Goal: Find specific page/section: Find specific page/section

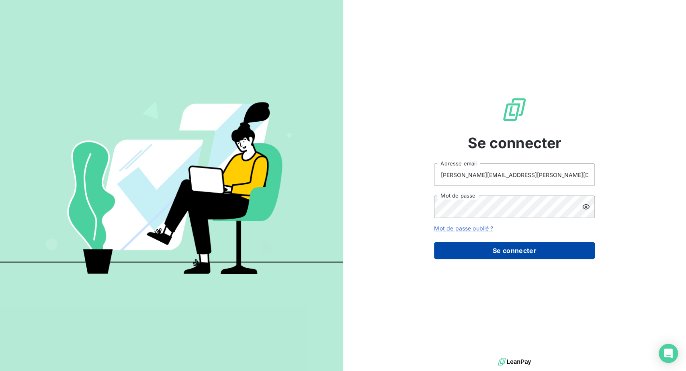
click at [505, 259] on button "Se connecter" at bounding box center [514, 250] width 161 height 17
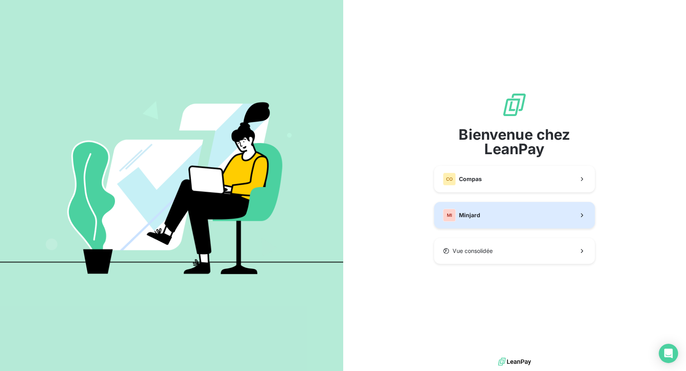
click at [477, 219] on span "Minjard" at bounding box center [469, 215] width 21 height 8
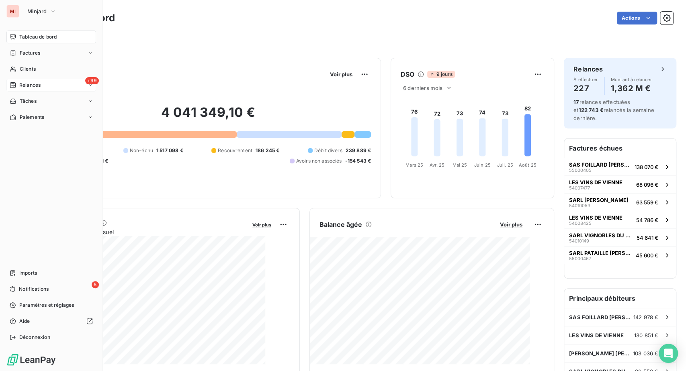
click at [93, 88] on icon at bounding box center [90, 85] width 5 height 5
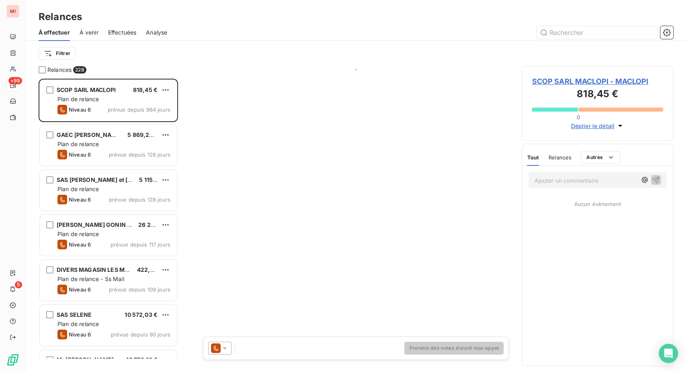
scroll to position [272, 133]
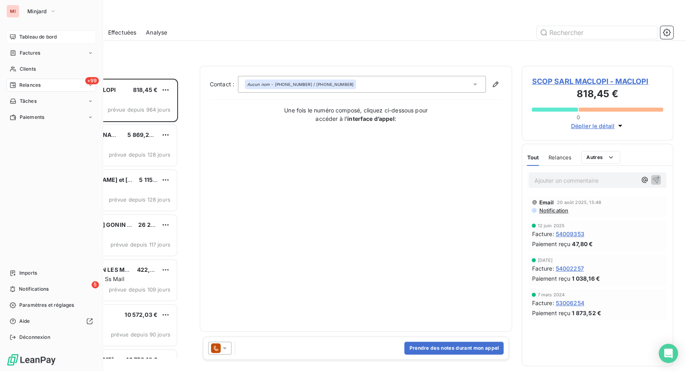
click at [41, 41] on span "Tableau de bord" at bounding box center [37, 36] width 37 height 7
